Goal: Task Accomplishment & Management: Use online tool/utility

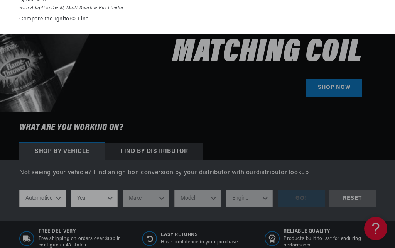
scroll to position [201, 0]
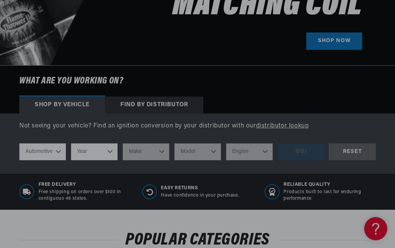
click at [59, 152] on select "Automotive Agricultural Industrial Marine Motorcycle" at bounding box center [42, 151] width 47 height 17
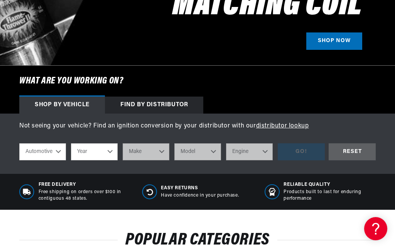
select select "Agricultural"
click at [55, 150] on select "Automotive Agricultural Industrial Marine Motorcycle" at bounding box center [42, 151] width 47 height 17
click at [100, 150] on select "Year [DATE] 1965 1964 1960 1959 1958 1957 1939 1938 1937" at bounding box center [94, 151] width 47 height 17
select select "1939"
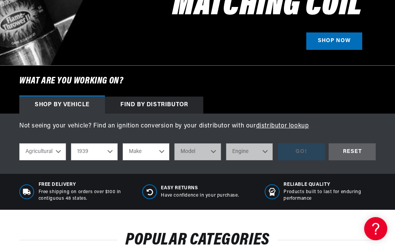
click at [97, 153] on select "1970 1965 1964 1960 1959 1958 1957 1939 1938 1937" at bounding box center [94, 151] width 47 height 17
click at [142, 152] on select "Make International Harvester" at bounding box center [146, 151] width 47 height 17
click at [97, 148] on select "1970 1965 1964 1960 1959 1958 1957 1939 1938 1937" at bounding box center [94, 151] width 47 height 17
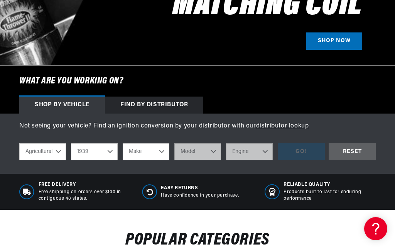
click at [82, 154] on select "1970 1965 1964 1960 1959 1958 1957 1939 1938 1937" at bounding box center [94, 151] width 47 height 17
select select "1965"
click at [150, 150] on select "Make Ford" at bounding box center [146, 151] width 47 height 17
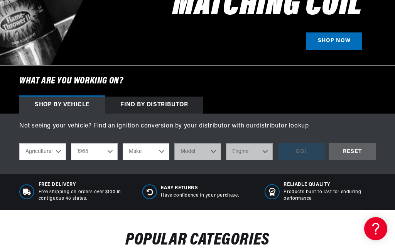
click at [110, 149] on select "1970 1965 1964 1960 1959 1958 1957 1939 1938 1937" at bounding box center [94, 151] width 47 height 17
click at [157, 146] on select "Make Ford" at bounding box center [146, 151] width 47 height 17
click at [283, 128] on link "distributor lookup" at bounding box center [282, 126] width 53 height 6
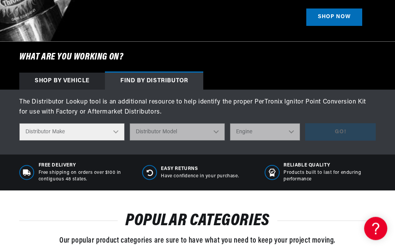
scroll to position [225, 0]
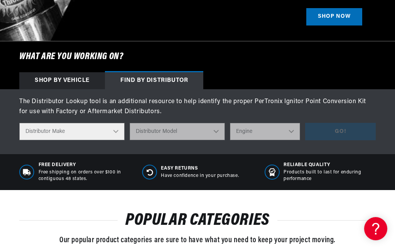
click at [47, 129] on select "Distributor Make Accel [PERSON_NAME] Autolite Bosch Century Chrysler Clark Colt…" at bounding box center [71, 131] width 105 height 17
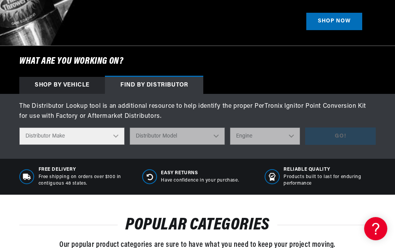
scroll to position [222, 0]
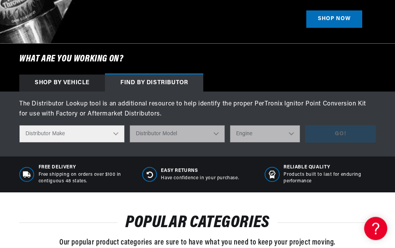
click at [66, 131] on select "Distributor Make Accel [PERSON_NAME] Autolite Bosch Century Chrysler Clark Colt…" at bounding box center [71, 133] width 105 height 17
select select "Delco"
click at [165, 131] on select "Distributor Model" at bounding box center [177, 133] width 95 height 17
click at [209, 128] on select "Distributor Model" at bounding box center [177, 133] width 95 height 17
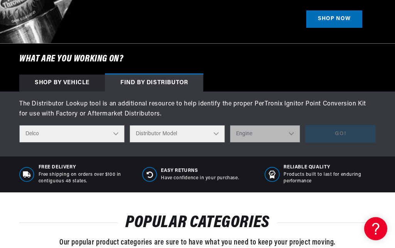
scroll to position [0, 651]
